Goal: Task Accomplishment & Management: Manage account settings

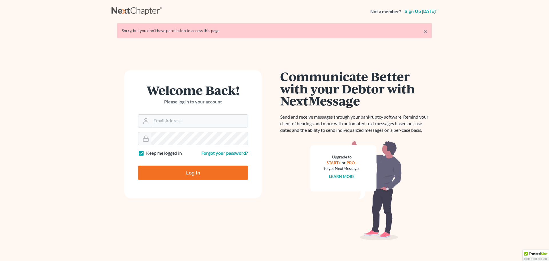
type input "[EMAIL_ADDRESS][DOMAIN_NAME]"
click at [184, 167] on input "Log In" at bounding box center [193, 172] width 110 height 14
type input "Thinking..."
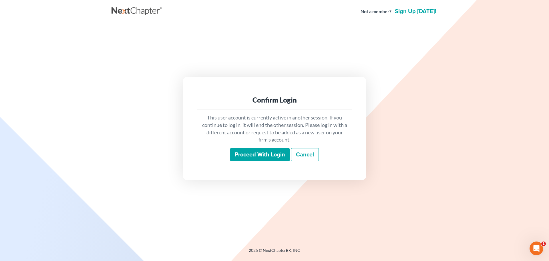
click at [257, 158] on input "Proceed with login" at bounding box center [259, 154] width 59 height 13
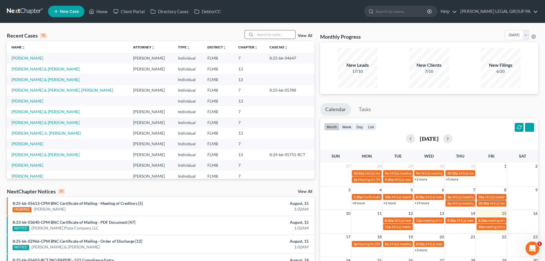
click at [266, 31] on input "search" at bounding box center [275, 34] width 40 height 8
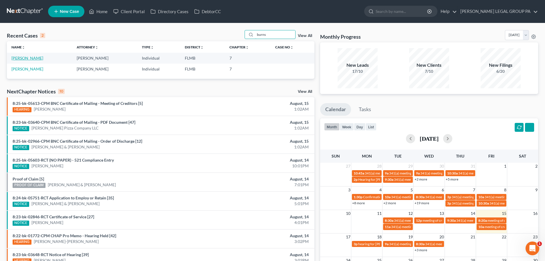
type input "burns"
click at [21, 58] on link "Burns, Barbara" at bounding box center [27, 57] width 32 height 5
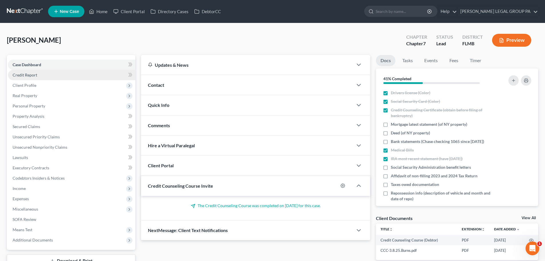
click at [41, 79] on link "Credit Report" at bounding box center [71, 75] width 127 height 10
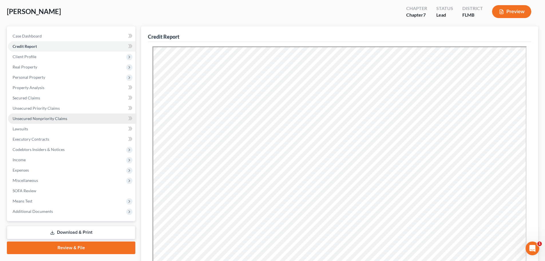
click at [46, 120] on span "Unsecured Nonpriority Claims" at bounding box center [40, 118] width 55 height 5
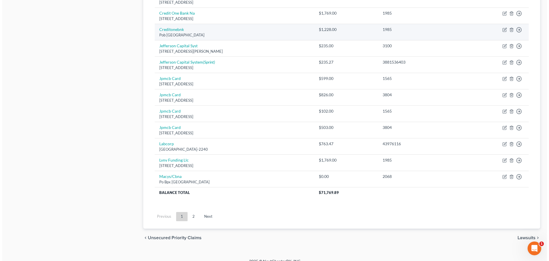
scroll to position [400, 0]
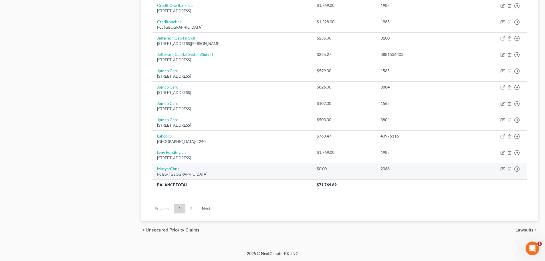
click at [508, 167] on icon "button" at bounding box center [509, 168] width 5 height 5
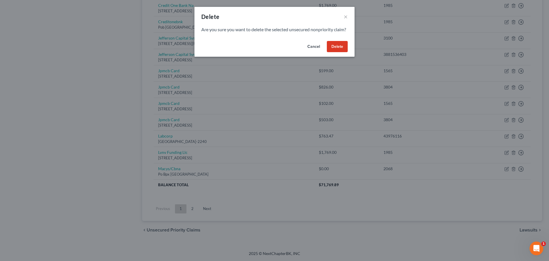
click at [336, 52] on button "Delete" at bounding box center [337, 46] width 21 height 11
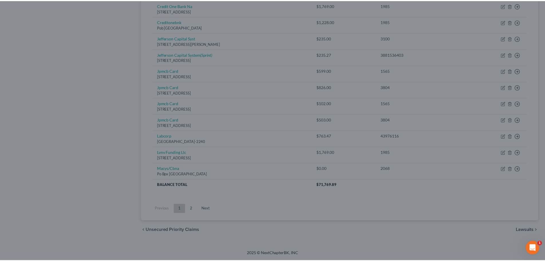
scroll to position [384, 0]
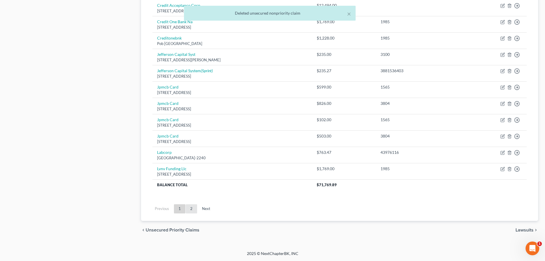
click at [193, 212] on link "2" at bounding box center [191, 208] width 11 height 9
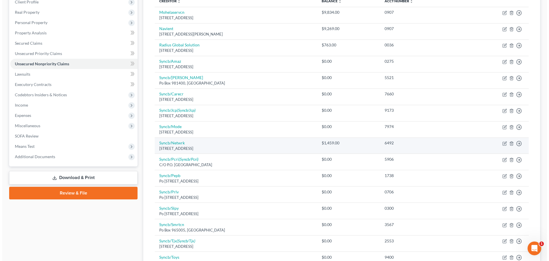
scroll to position [86, 0]
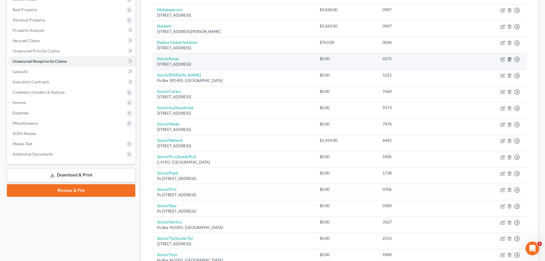
click at [510, 59] on icon "button" at bounding box center [509, 59] width 5 height 5
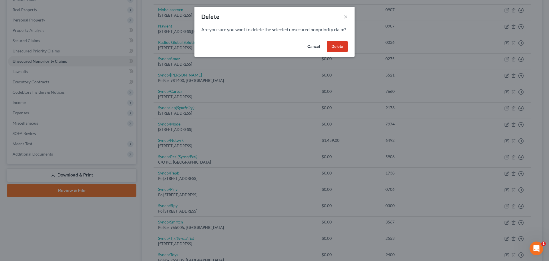
click at [340, 51] on button "Delete" at bounding box center [337, 46] width 21 height 11
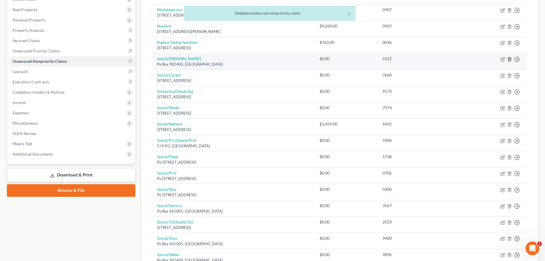
click at [509, 57] on icon "button" at bounding box center [509, 59] width 5 height 5
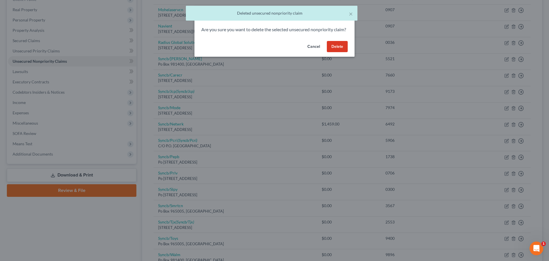
click at [334, 49] on button "Delete" at bounding box center [337, 46] width 21 height 11
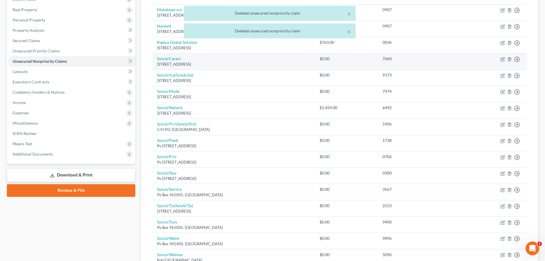
click at [507, 58] on td "Move to D Move to E Move to G Move to Notice Only" at bounding box center [493, 61] width 67 height 16
click at [509, 58] on polyline "button" at bounding box center [509, 58] width 3 height 0
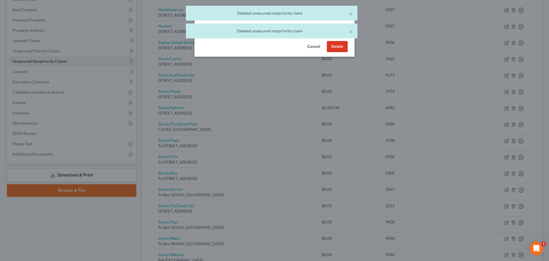
click at [333, 52] on button "Delete" at bounding box center [337, 46] width 21 height 11
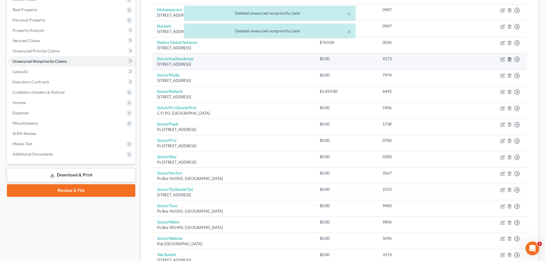
click at [510, 59] on icon "button" at bounding box center [509, 59] width 5 height 5
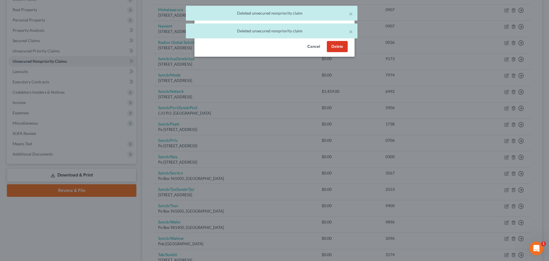
click at [341, 52] on button "Delete" at bounding box center [337, 46] width 21 height 11
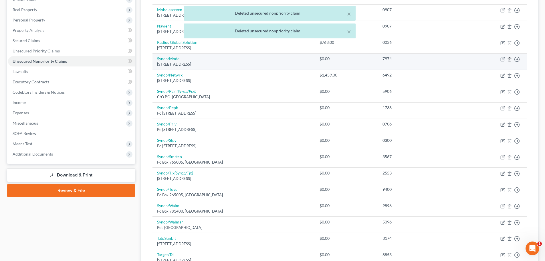
click at [509, 58] on icon "button" at bounding box center [509, 59] width 5 height 5
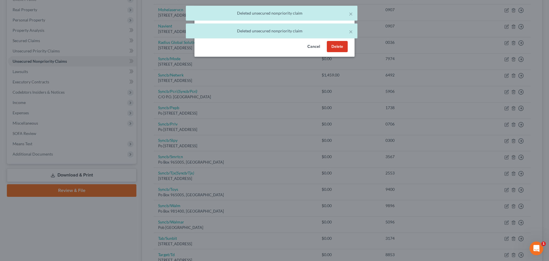
click at [337, 52] on button "Delete" at bounding box center [337, 46] width 21 height 11
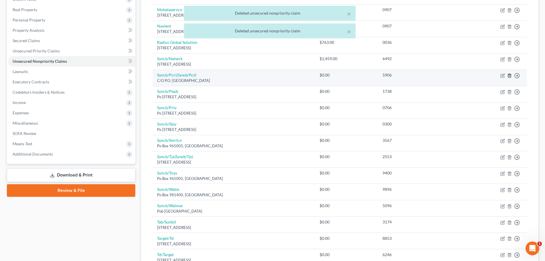
click at [509, 76] on line "button" at bounding box center [509, 75] width 0 height 1
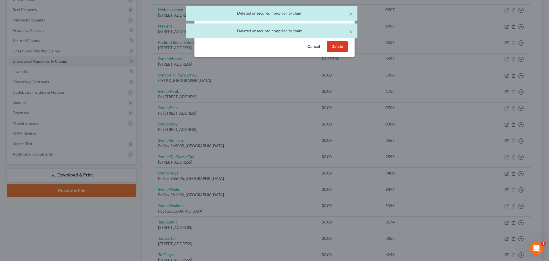
click at [333, 47] on div "Cancel Delete" at bounding box center [274, 48] width 160 height 18
click at [339, 52] on button "Delete" at bounding box center [337, 46] width 21 height 11
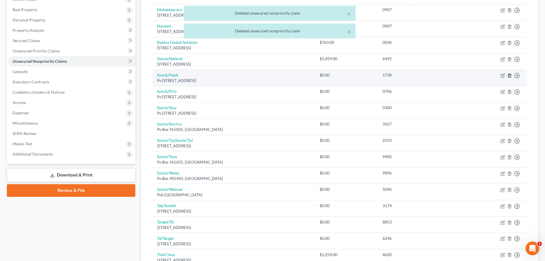
click at [507, 75] on icon "button" at bounding box center [509, 75] width 5 height 5
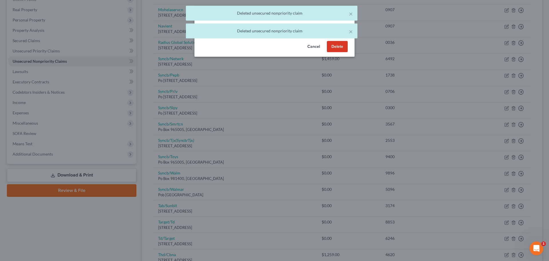
click at [339, 51] on button "Delete" at bounding box center [337, 46] width 21 height 11
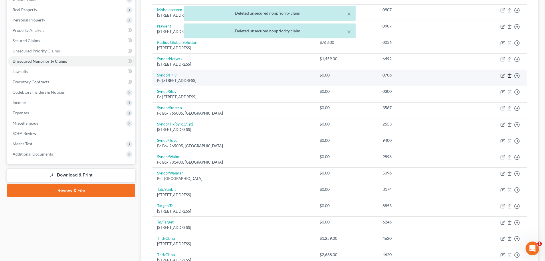
click at [510, 75] on icon "button" at bounding box center [509, 75] width 5 height 5
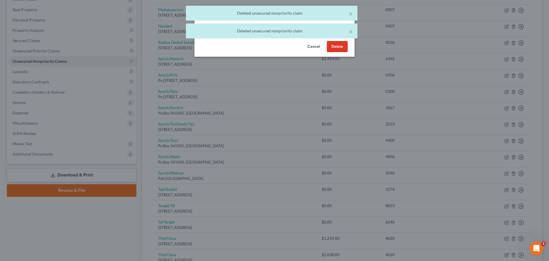
click at [344, 52] on button "Delete" at bounding box center [337, 46] width 21 height 11
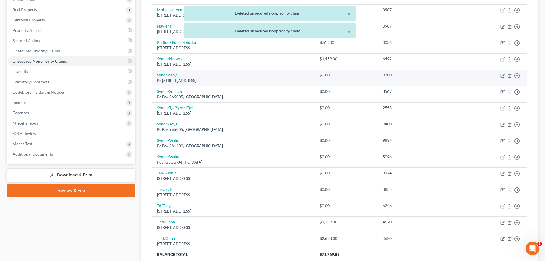
click at [509, 78] on td "Move to D Move to E Move to G Move to Notice Only" at bounding box center [493, 77] width 67 height 16
click at [509, 74] on icon "button" at bounding box center [509, 75] width 5 height 5
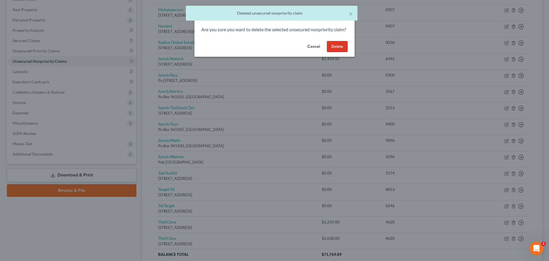
click at [333, 49] on button "Delete" at bounding box center [337, 46] width 21 height 11
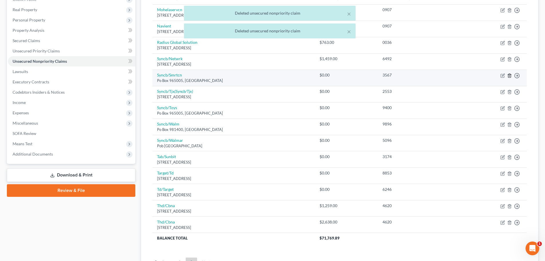
click at [509, 74] on polyline "button" at bounding box center [509, 74] width 3 height 0
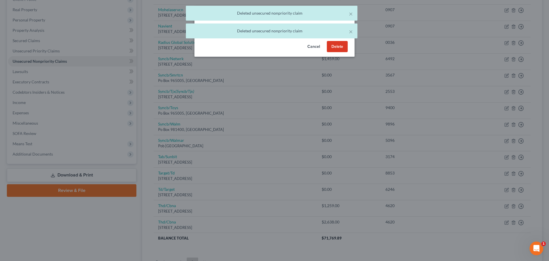
click at [337, 52] on button "Delete" at bounding box center [337, 46] width 21 height 11
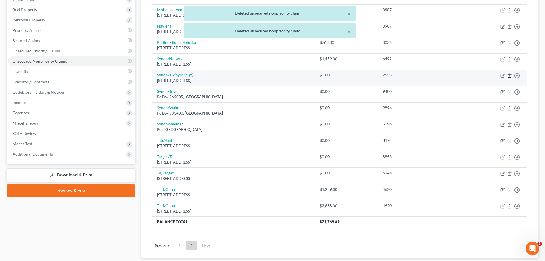
click at [508, 75] on icon "button" at bounding box center [509, 76] width 3 height 4
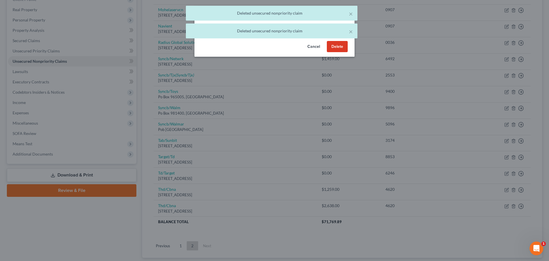
click at [338, 52] on button "Delete" at bounding box center [337, 46] width 21 height 11
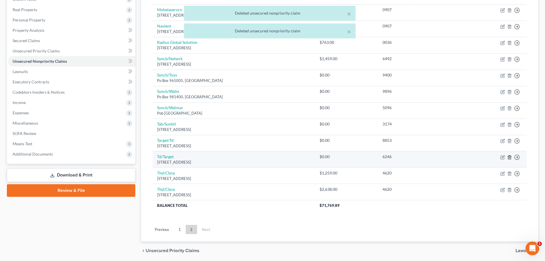
click at [509, 157] on icon "button" at bounding box center [509, 157] width 5 height 5
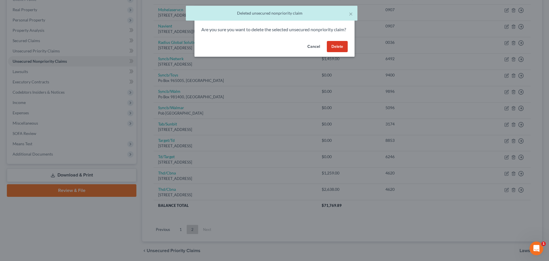
click at [341, 52] on button "Delete" at bounding box center [337, 46] width 21 height 11
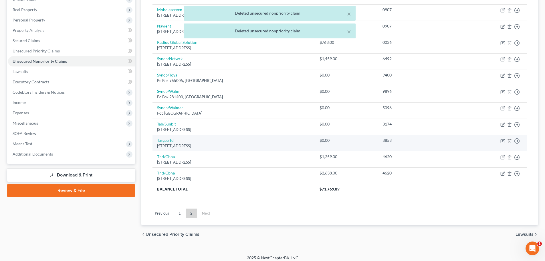
click at [510, 140] on line "button" at bounding box center [510, 140] width 0 height 1
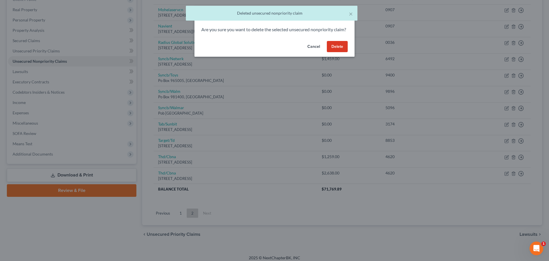
click at [336, 51] on button "Delete" at bounding box center [337, 46] width 21 height 11
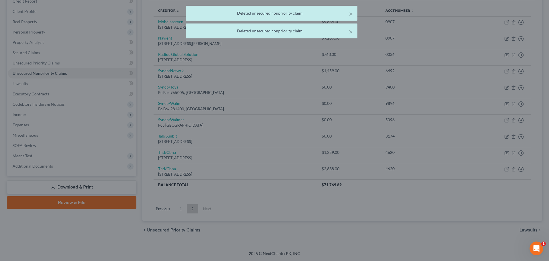
scroll to position [74, 0]
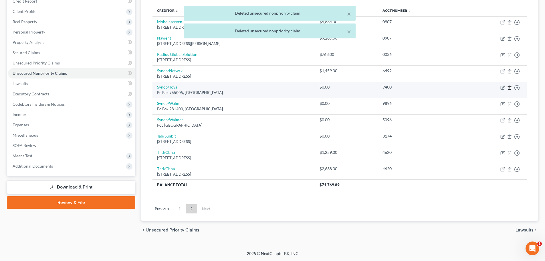
click at [510, 87] on icon "button" at bounding box center [509, 87] width 5 height 5
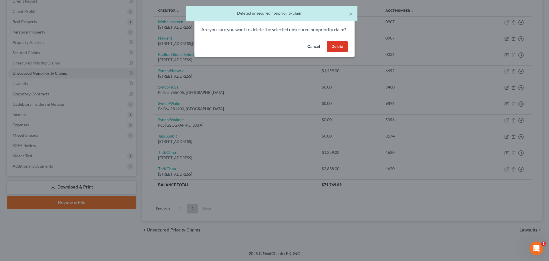
click at [341, 52] on button "Delete" at bounding box center [337, 46] width 21 height 11
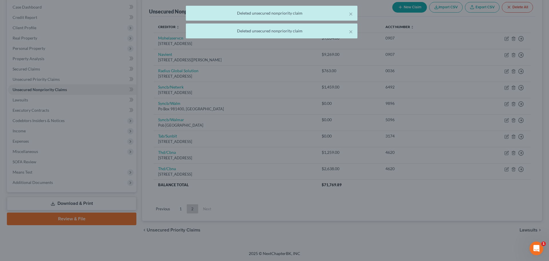
scroll to position [57, 0]
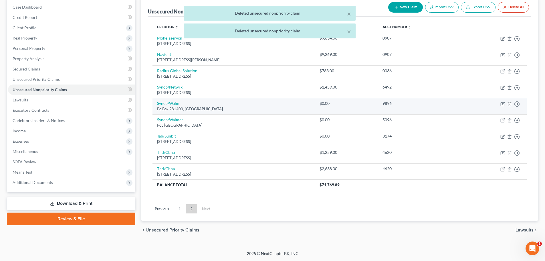
click at [509, 104] on icon "button" at bounding box center [509, 104] width 5 height 5
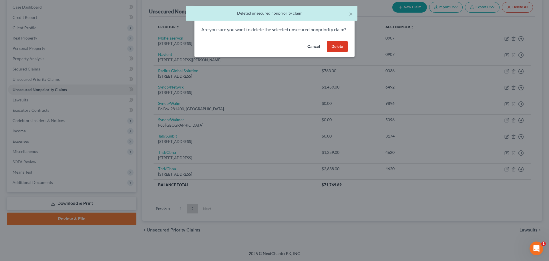
click at [333, 51] on button "Delete" at bounding box center [337, 46] width 21 height 11
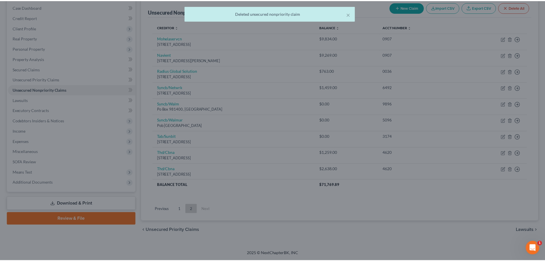
scroll to position [43, 0]
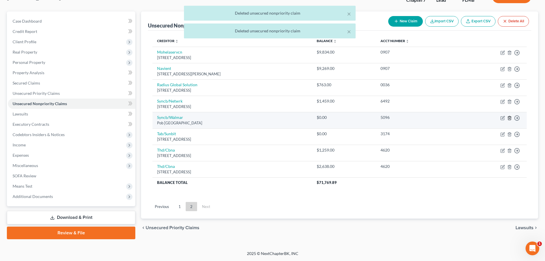
click at [509, 116] on icon "button" at bounding box center [509, 118] width 5 height 5
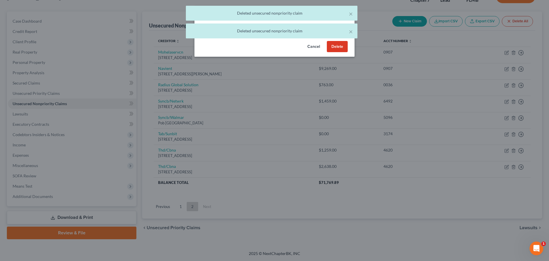
click at [337, 51] on button "Delete" at bounding box center [337, 46] width 21 height 11
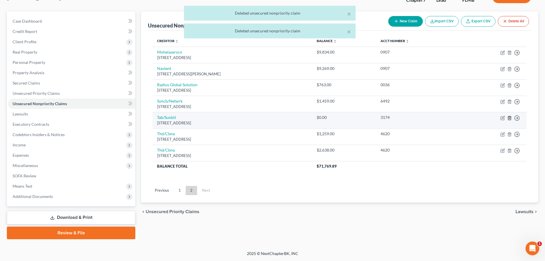
click at [507, 119] on icon "button" at bounding box center [509, 118] width 5 height 5
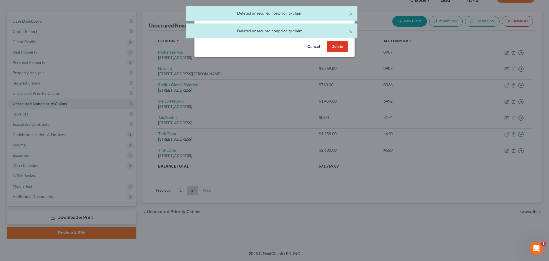
click at [336, 51] on button "Delete" at bounding box center [337, 46] width 21 height 11
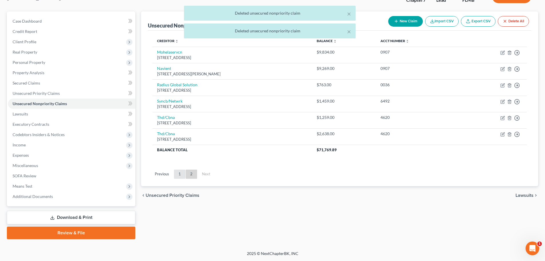
click at [184, 177] on link "1" at bounding box center [179, 173] width 11 height 9
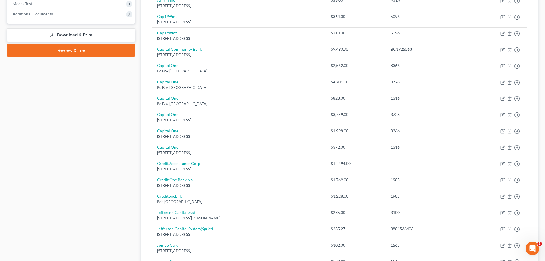
scroll to position [228, 0]
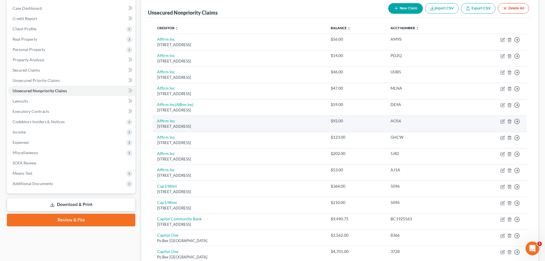
drag, startPoint x: 213, startPoint y: 134, endPoint x: 214, endPoint y: 130, distance: 3.3
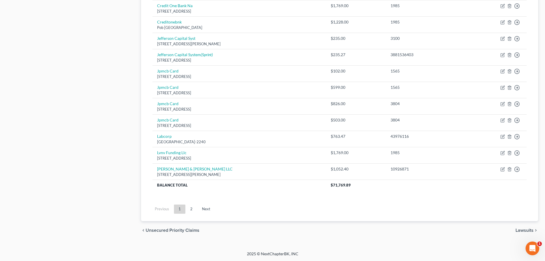
scroll to position [400, 0]
click at [189, 209] on link "2" at bounding box center [191, 208] width 11 height 9
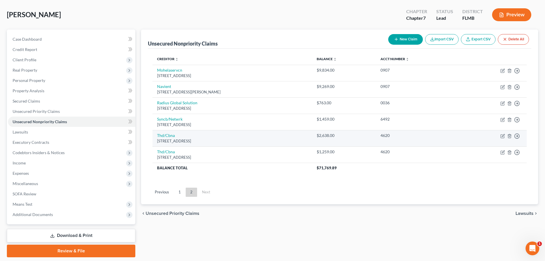
scroll to position [43, 0]
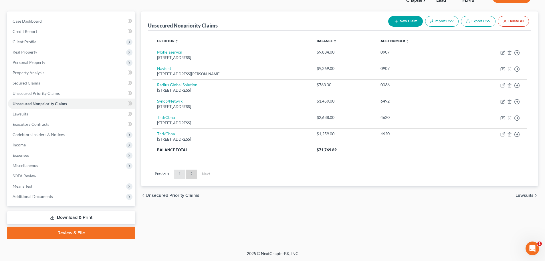
click at [178, 173] on link "1" at bounding box center [179, 173] width 11 height 9
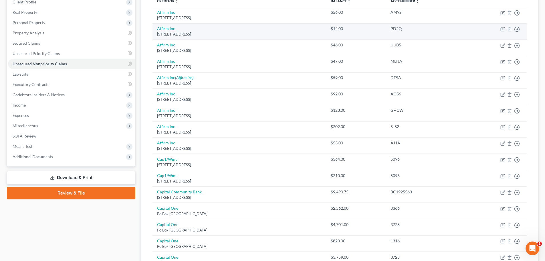
scroll to position [0, 0]
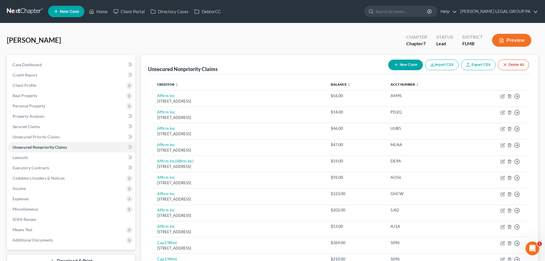
click at [408, 63] on button "New Claim" at bounding box center [405, 64] width 35 height 11
select select "0"
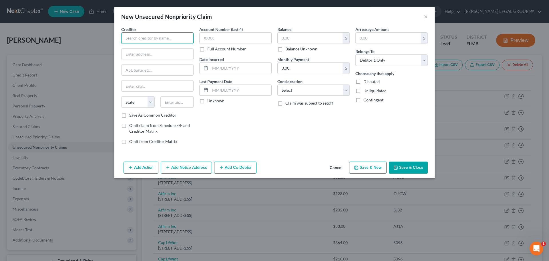
click at [141, 40] on input "text" at bounding box center [157, 37] width 72 height 11
click at [164, 48] on div "Lakeview Loans Servicing" at bounding box center [155, 48] width 59 height 6
type input "Lakeview Loans Servicing"
type input "PO Box 8068"
type input "Virginia Beach"
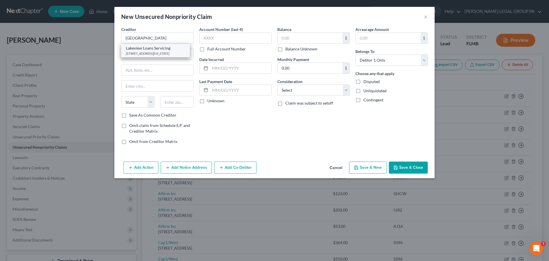
select select "48"
type input "23450"
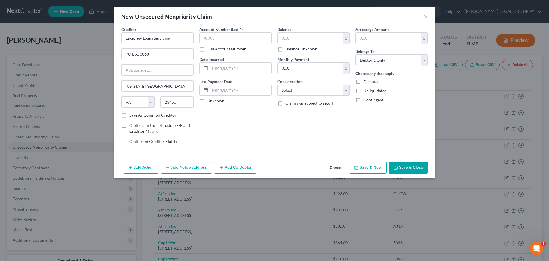
click at [340, 169] on button "Cancel" at bounding box center [336, 167] width 22 height 11
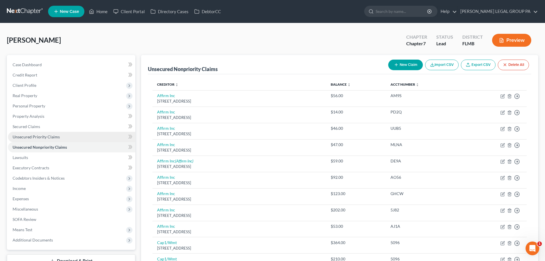
click at [53, 136] on span "Unsecured Priority Claims" at bounding box center [36, 136] width 47 height 5
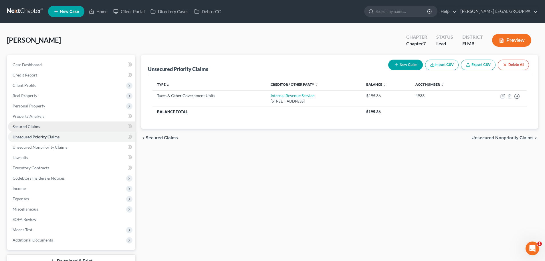
click at [29, 125] on span "Secured Claims" at bounding box center [26, 126] width 27 height 5
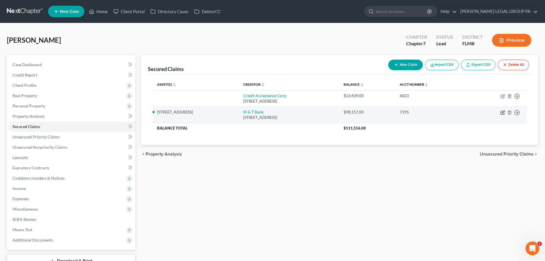
click at [504, 112] on icon "button" at bounding box center [502, 112] width 5 height 5
select select "35"
select select "4"
select select "3"
select select "0"
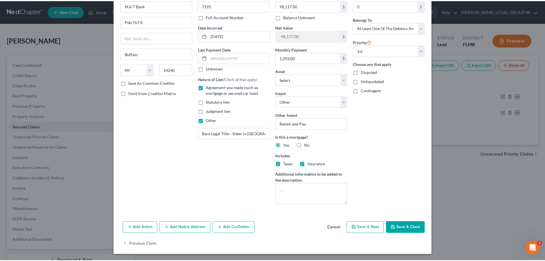
scroll to position [33, 0]
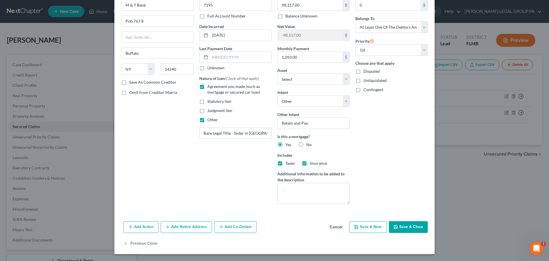
click at [412, 228] on button "Save & Close" at bounding box center [408, 227] width 39 height 12
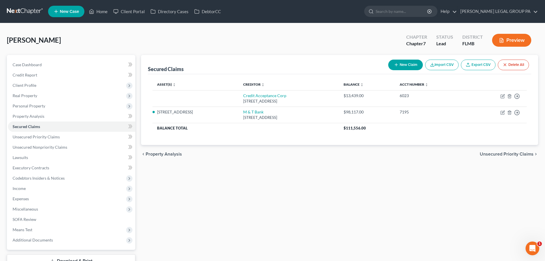
click at [27, 14] on link at bounding box center [25, 11] width 37 height 10
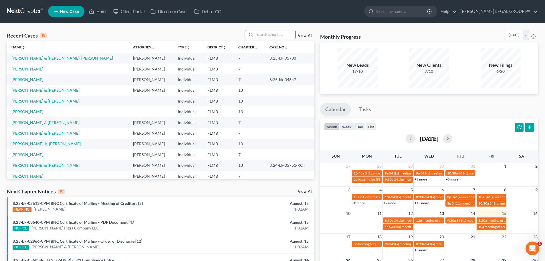
click at [261, 36] on input "search" at bounding box center [275, 34] width 40 height 8
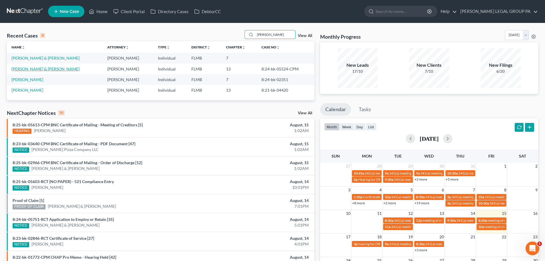
type input "[PERSON_NAME]"
click at [53, 69] on link "[PERSON_NAME] & [PERSON_NAME]" at bounding box center [45, 68] width 68 height 5
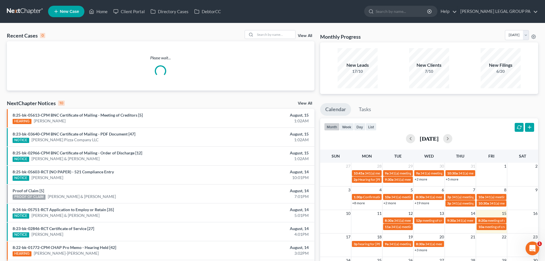
click at [269, 29] on div "Recent Cases 0 View All Please wait... NextChapter Notices 10 View All 8:25-bk-…" at bounding box center [272, 171] width 545 height 297
click at [267, 31] on input "search" at bounding box center [275, 34] width 40 height 8
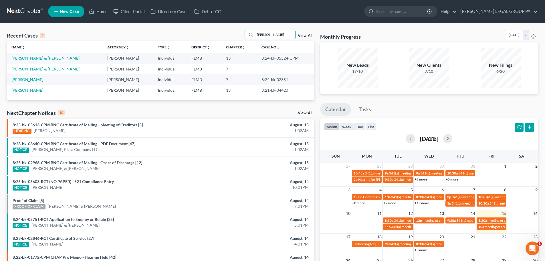
type input "[PERSON_NAME]"
click at [58, 69] on link "[PERSON_NAME] & [PERSON_NAME]" at bounding box center [45, 68] width 68 height 5
